Goal: Task Accomplishment & Management: Complete application form

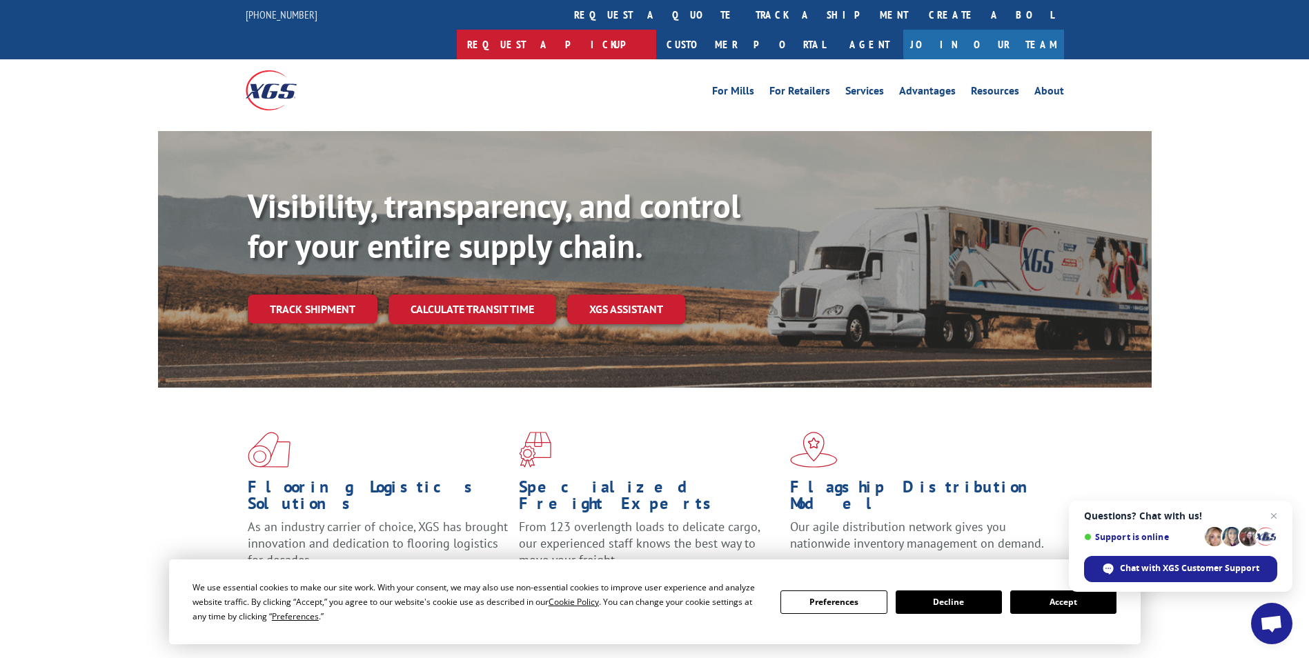
click at [644, 30] on link "Request a pickup" at bounding box center [556, 45] width 199 height 30
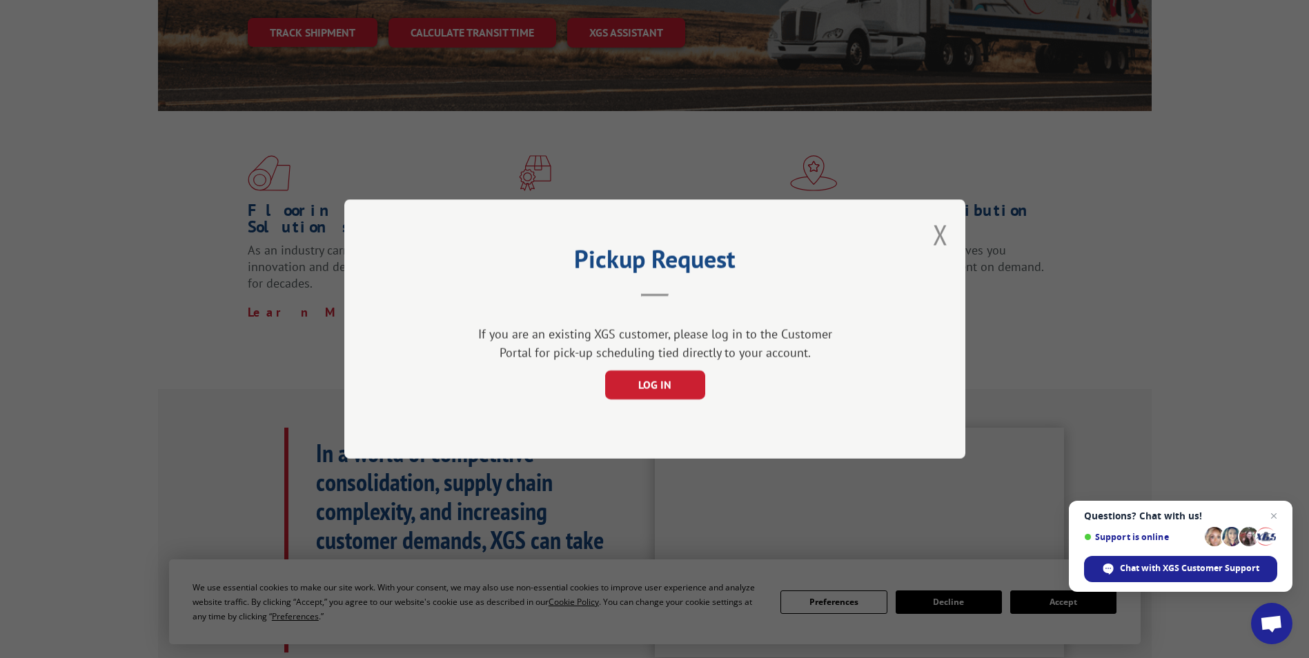
scroll to position [276, 0]
click at [644, 382] on button "LOG IN" at bounding box center [654, 385] width 100 height 29
click at [644, 228] on button "Close modal" at bounding box center [940, 235] width 15 height 37
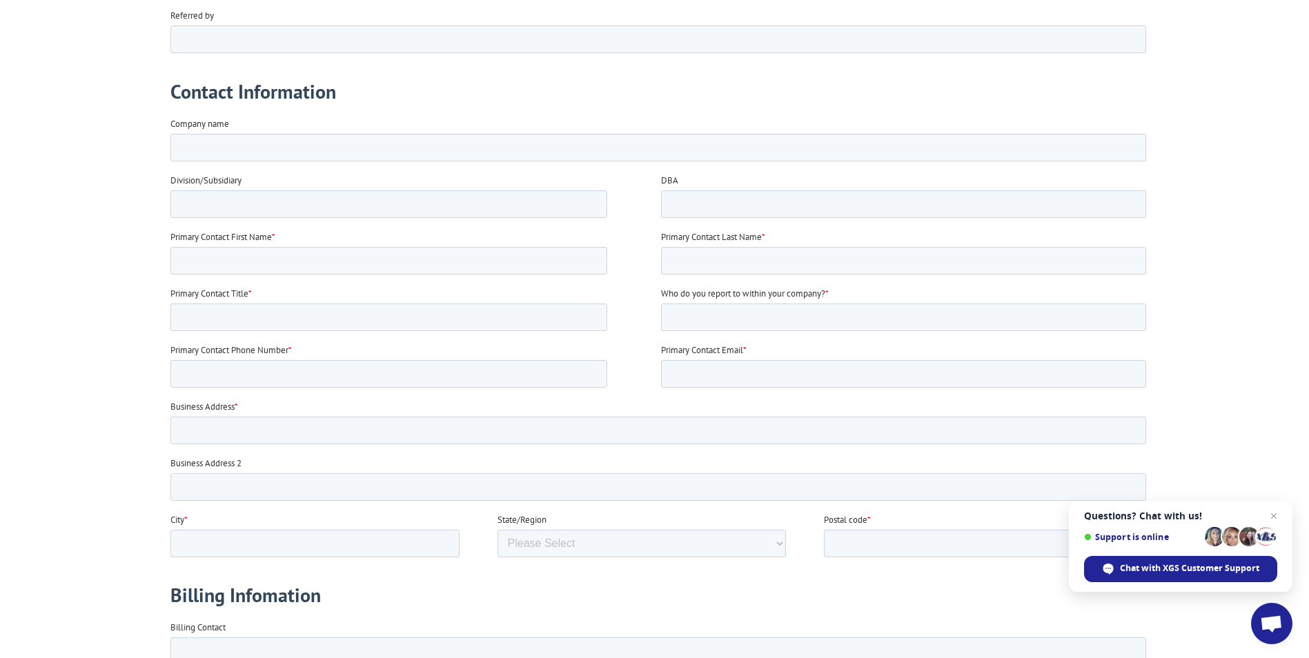
scroll to position [345, 0]
